Goal: Task Accomplishment & Management: Manage account settings

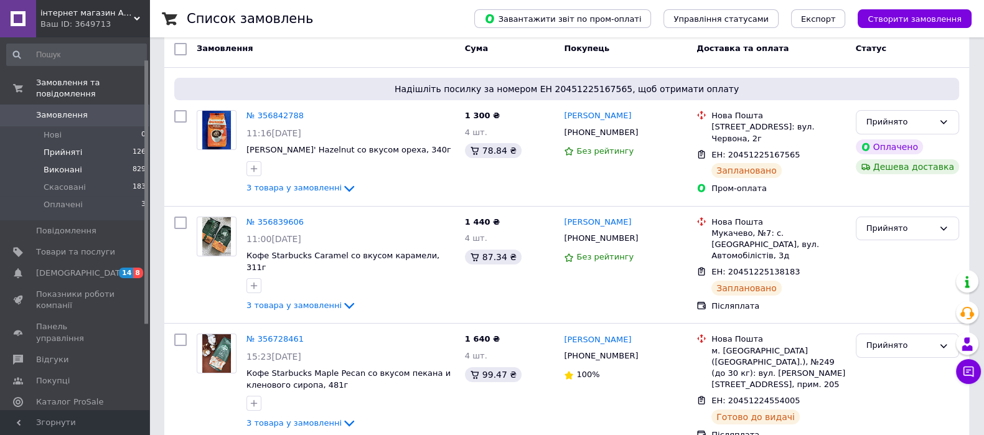
scroll to position [30, 0]
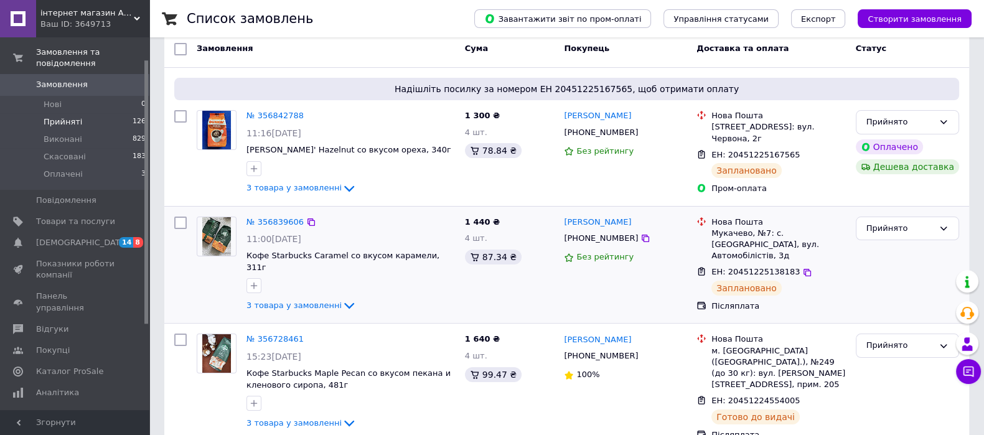
click at [217, 238] on img at bounding box center [216, 236] width 29 height 39
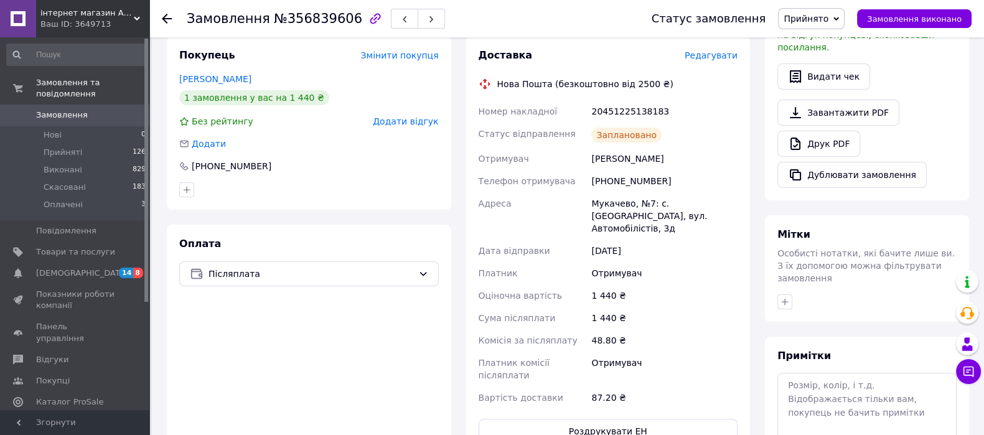
scroll to position [405, 0]
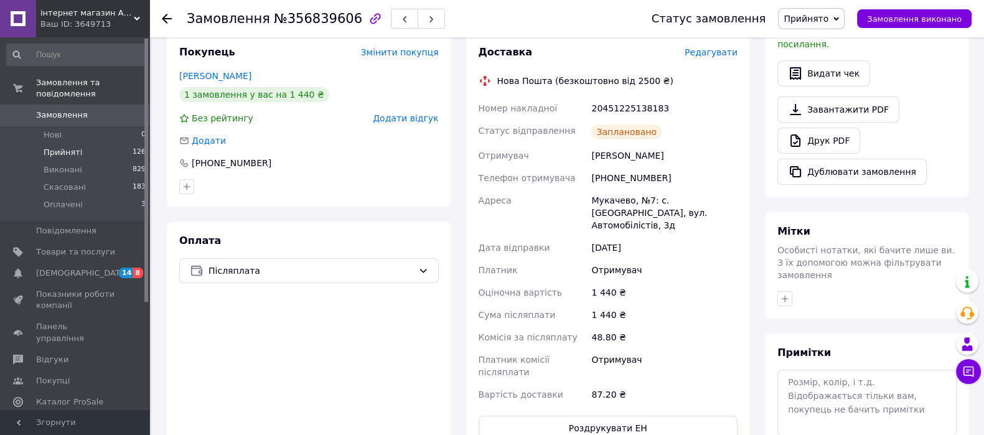
click at [57, 147] on span "Прийняті" at bounding box center [63, 152] width 39 height 11
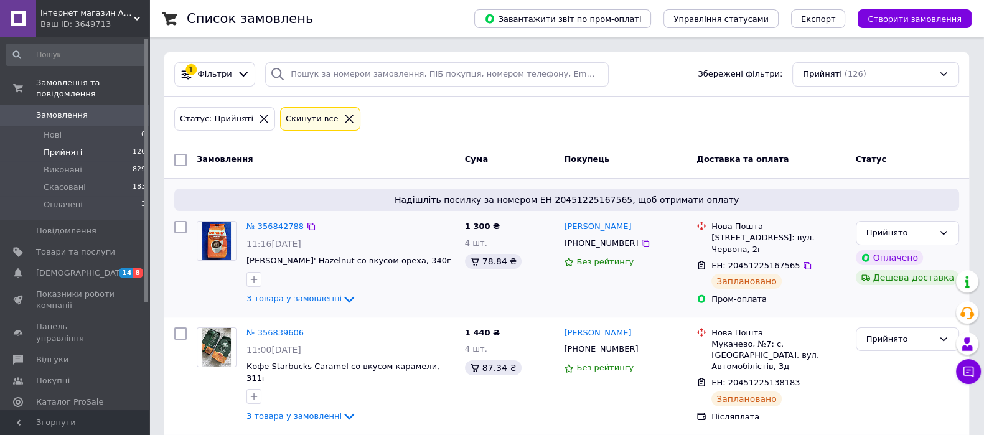
click at [216, 255] on img at bounding box center [216, 241] width 29 height 39
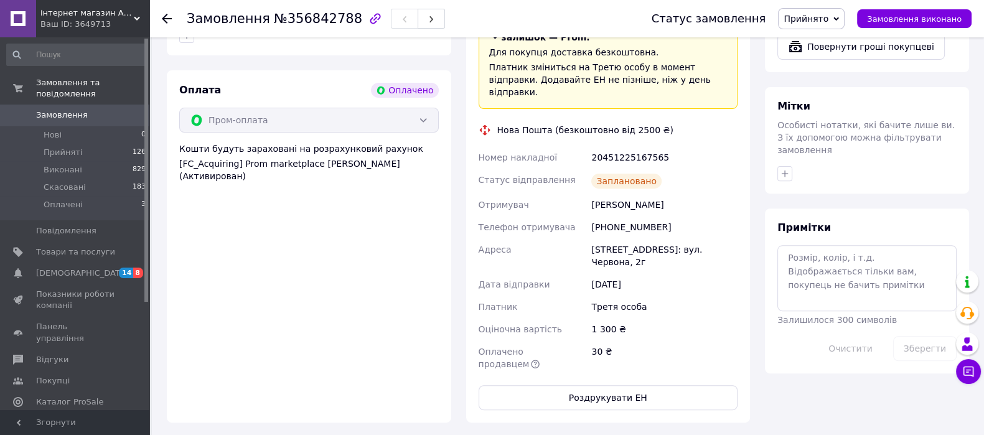
scroll to position [436, 0]
